Goal: Submit feedback/report problem

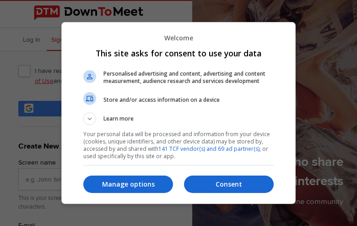
type input "TwLqjrrq"
type input "porras562@yahoo.com"
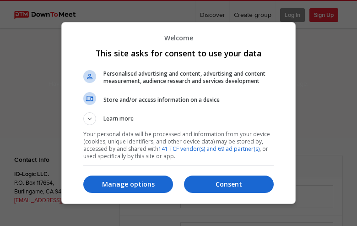
select select "general"
type input "YQeuRZMtok"
type input "[EMAIL_ADDRESS][DOMAIN_NAME]"
